Goal: Transaction & Acquisition: Book appointment/travel/reservation

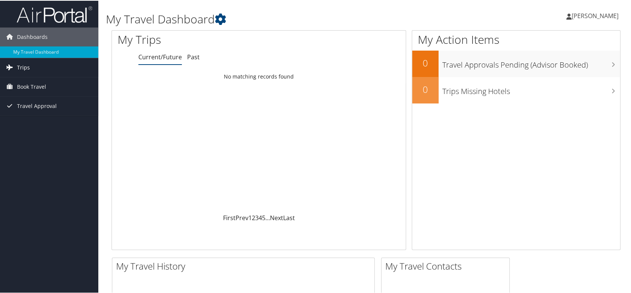
click at [41, 67] on link "Trips" at bounding box center [49, 66] width 98 height 19
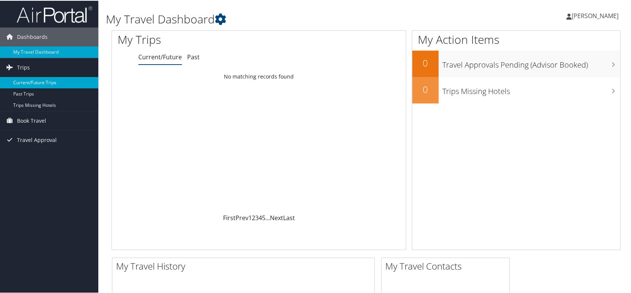
click at [44, 82] on link "Current/Future Trips" at bounding box center [49, 81] width 98 height 11
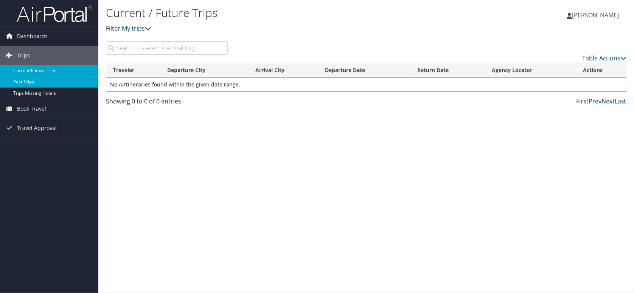
click at [28, 80] on link "Past Trips" at bounding box center [49, 81] width 98 height 11
click at [22, 72] on link "Current/Future Trips" at bounding box center [49, 70] width 98 height 11
click at [34, 36] on span "Dashboards" at bounding box center [32, 36] width 31 height 19
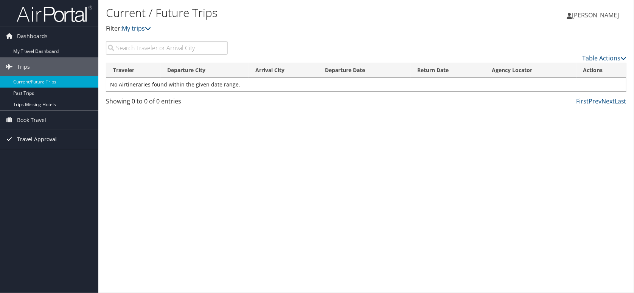
click at [34, 135] on span "Travel Approval" at bounding box center [37, 139] width 40 height 19
click at [49, 165] on link "Approved Trips" at bounding box center [49, 165] width 98 height 11
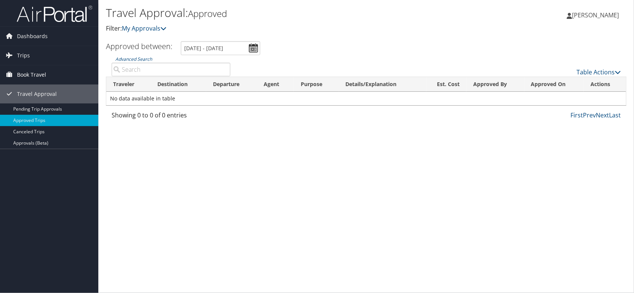
click at [33, 76] on span "Book Travel" at bounding box center [31, 74] width 29 height 19
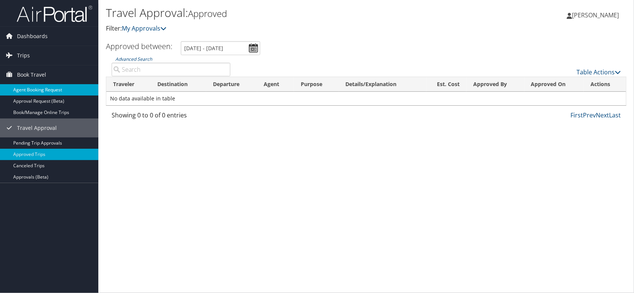
click at [42, 88] on link "Agent Booking Request" at bounding box center [49, 89] width 98 height 11
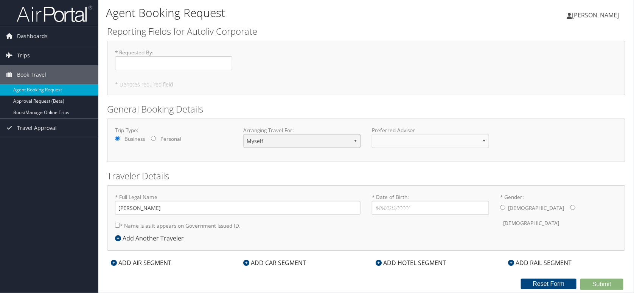
click at [282, 140] on select "Myself Another Traveler Guest Traveler" at bounding box center [301, 141] width 117 height 14
click at [157, 61] on input "* Requested By : Required" at bounding box center [173, 63] width 117 height 14
click at [471, 144] on select at bounding box center [430, 141] width 117 height 14
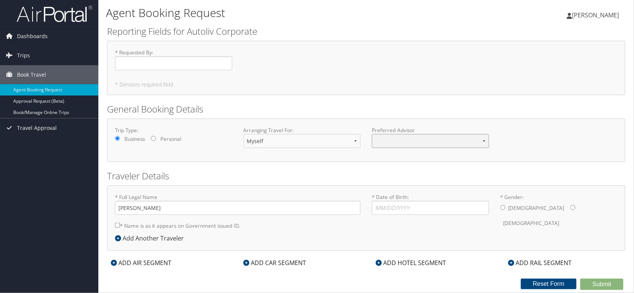
click at [482, 139] on select at bounding box center [430, 141] width 117 height 14
click at [483, 139] on select at bounding box center [430, 141] width 117 height 14
click at [389, 159] on div "Trip Type: Business Personal Arranging Travel For: Myself Another Traveler Gues…" at bounding box center [366, 140] width 518 height 43
click at [54, 99] on link "Approval Request (Beta)" at bounding box center [49, 101] width 98 height 11
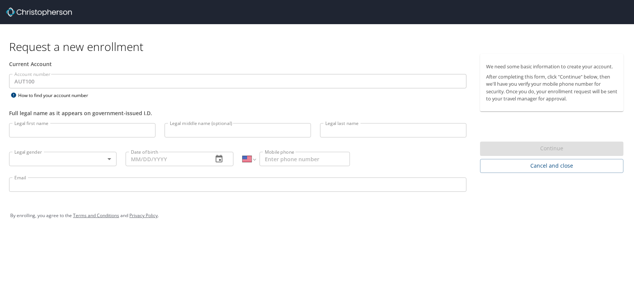
select select "US"
